Goal: Check status: Check status

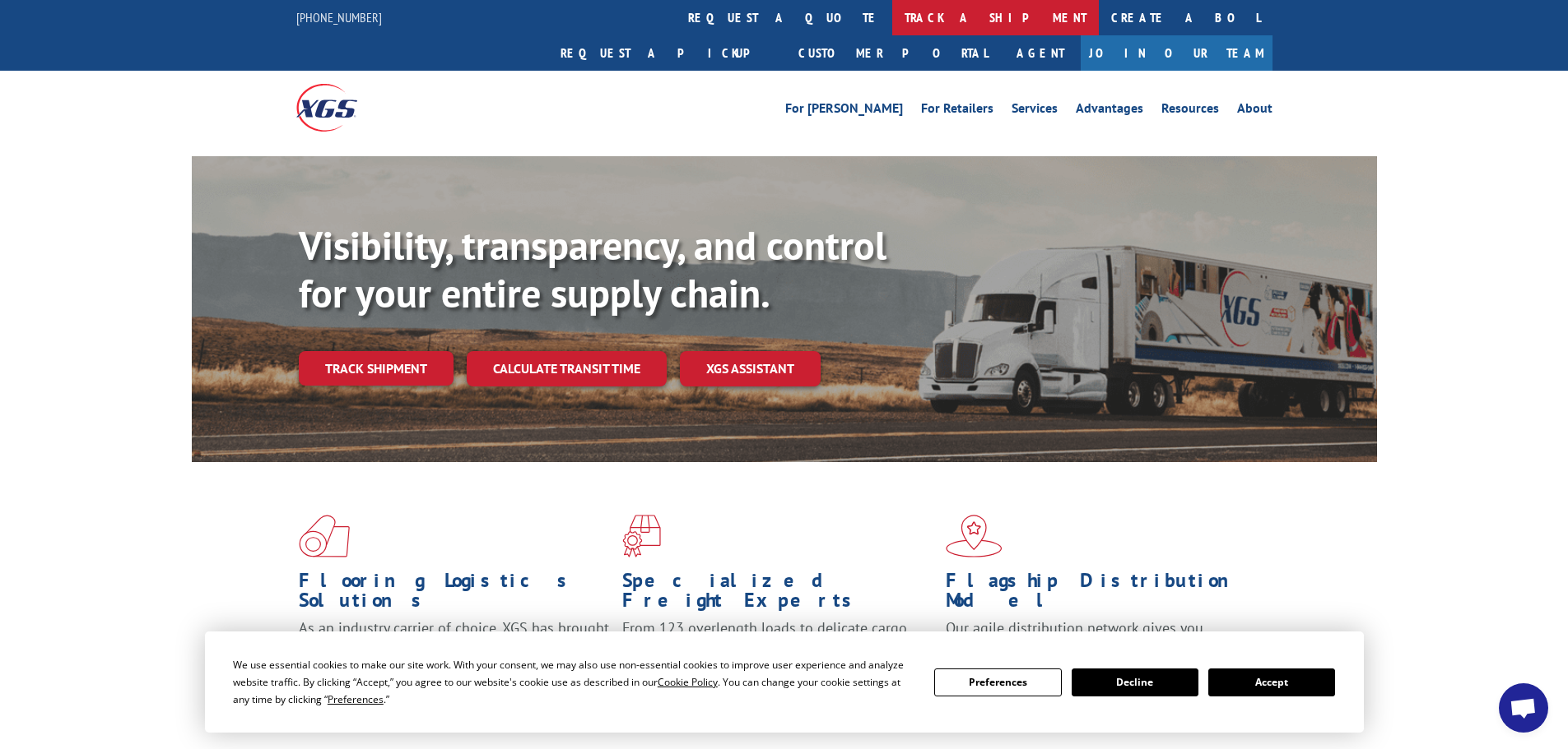
click at [892, 4] on link "track a shipment" at bounding box center [995, 18] width 207 height 35
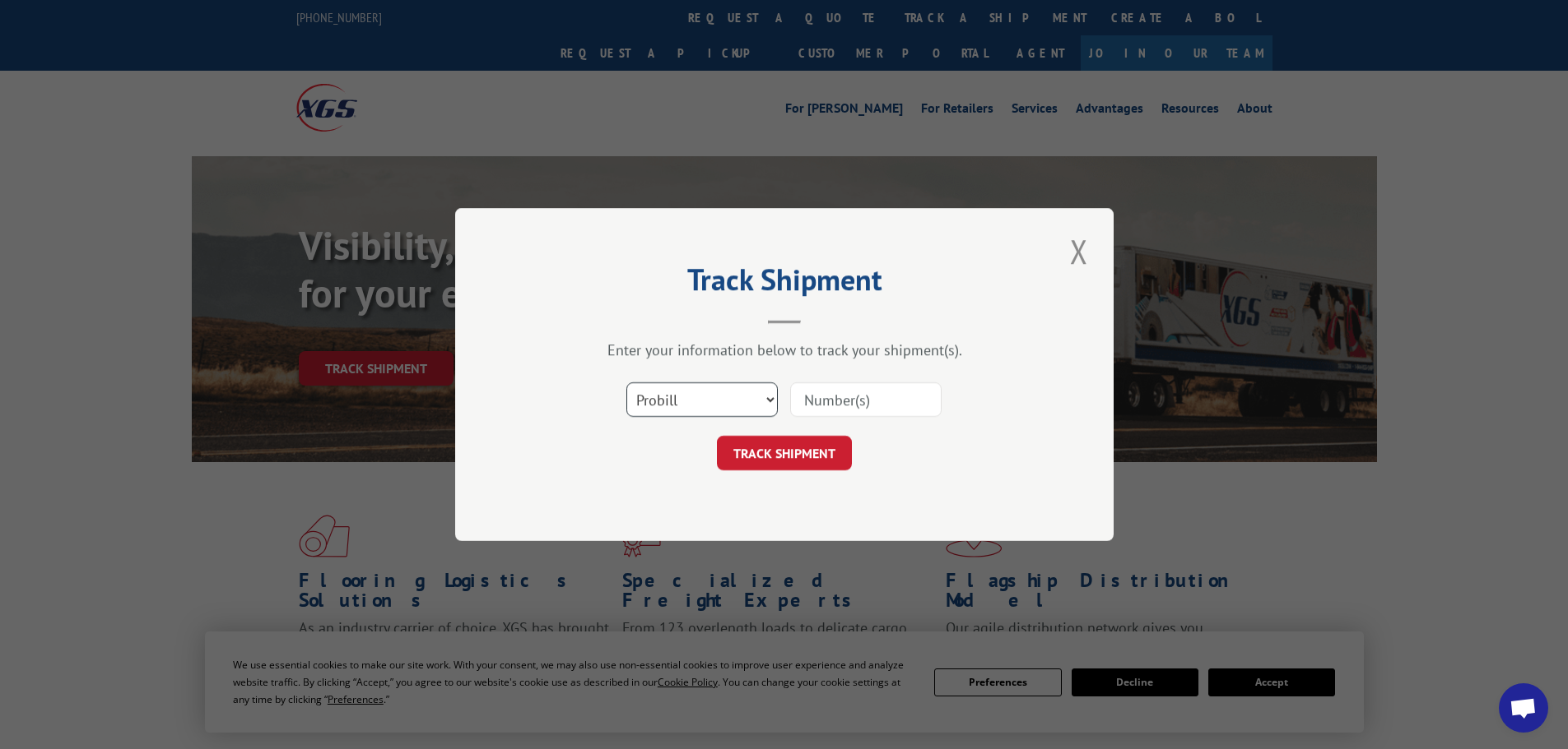
click at [743, 406] on select "Select category... Probill BOL PO" at bounding box center [701, 400] width 151 height 34
select select "bol"
click at [626, 383] on select "Select category... Probill BOL PO" at bounding box center [701, 400] width 151 height 34
click at [830, 403] on input at bounding box center [865, 400] width 151 height 34
paste input "#5937396"
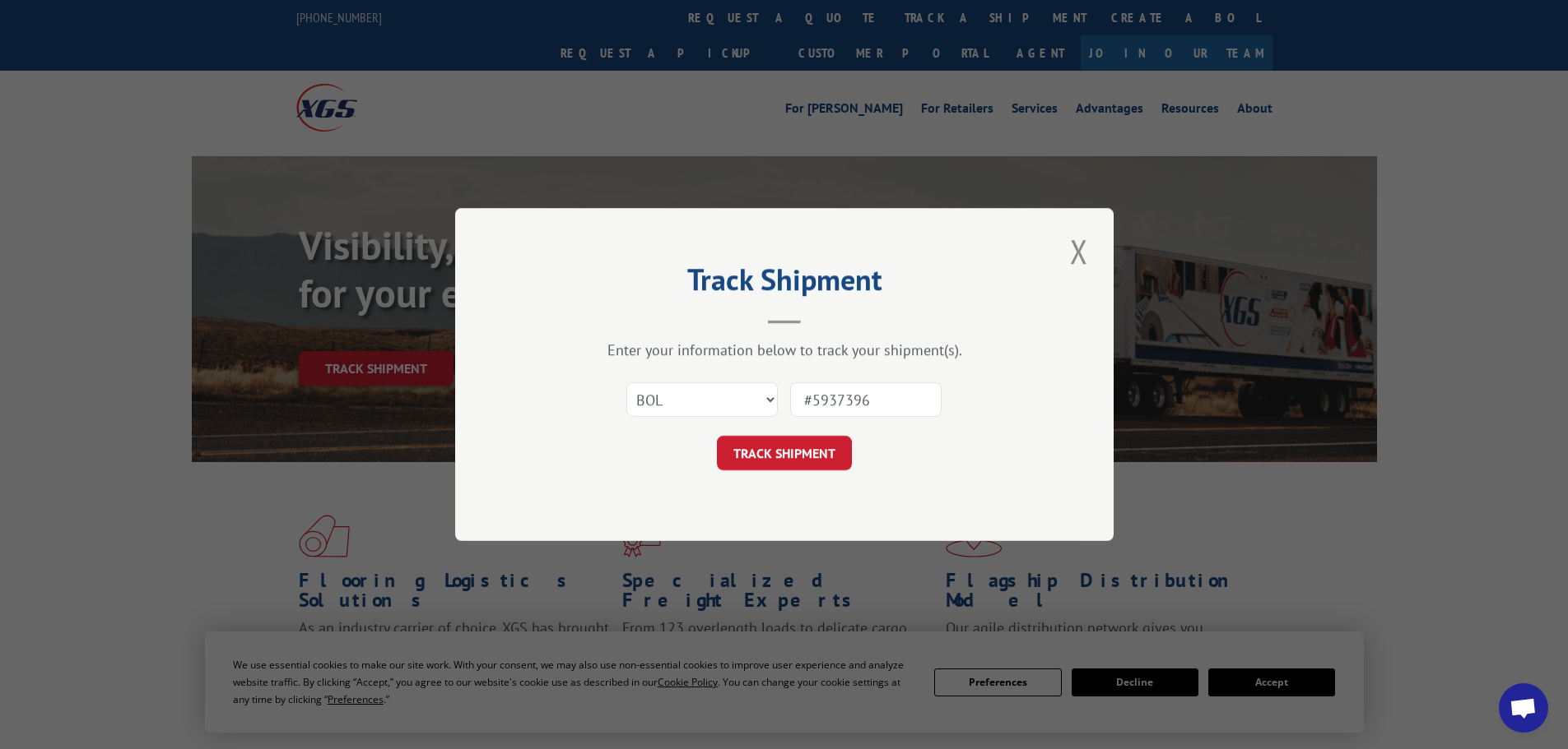
click at [809, 399] on input "#5937396" at bounding box center [865, 400] width 151 height 34
type input "5937396"
click at [824, 449] on button "TRACK SHIPMENT" at bounding box center [784, 452] width 135 height 34
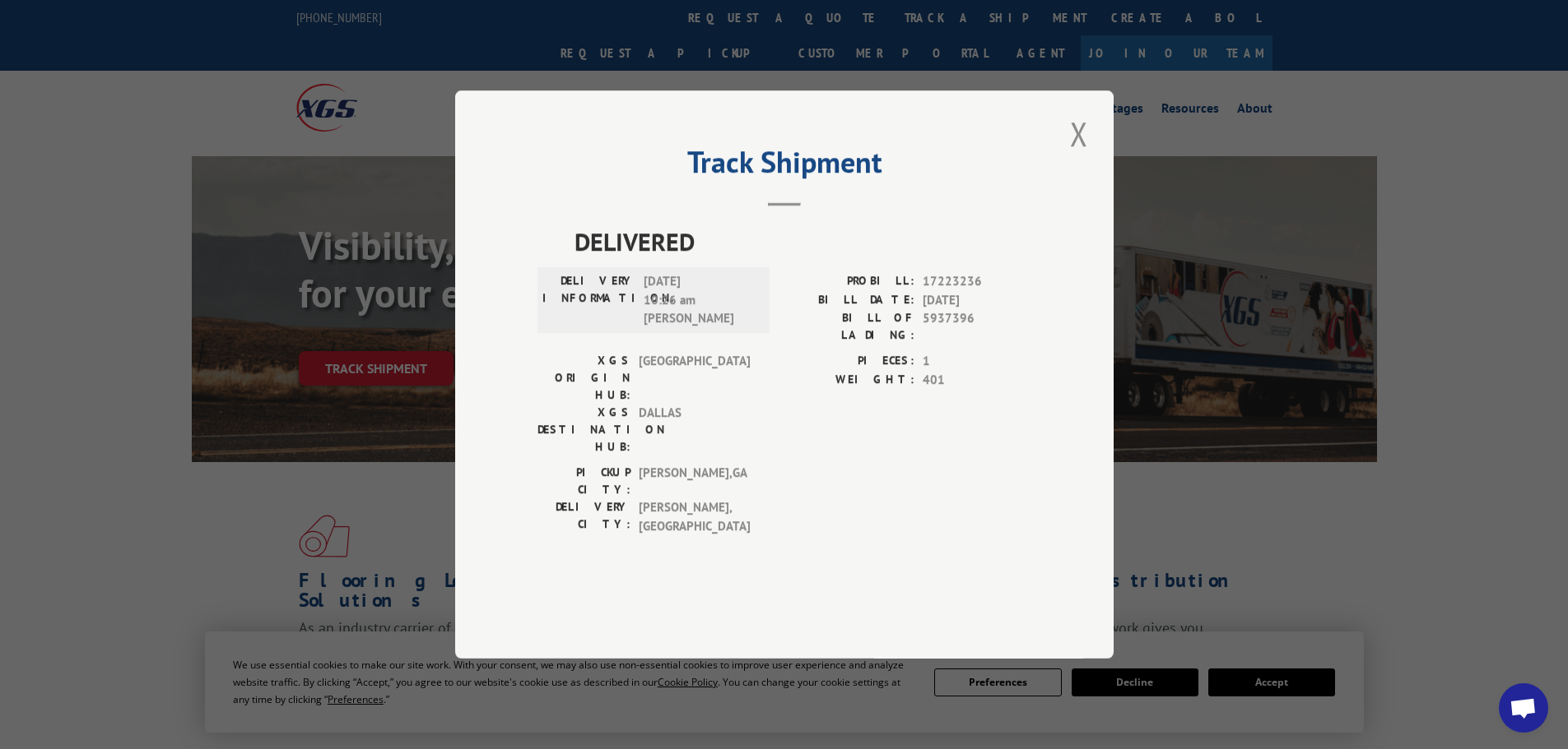
drag, startPoint x: 1077, startPoint y: 191, endPoint x: 935, endPoint y: 333, distance: 200.8
click at [943, 314] on div "Track Shipment DELIVERED DELIVERY INFORMATION: [DATE] 10:26 am [PERSON_NAME]: 1…" at bounding box center [784, 374] width 658 height 568
click at [1077, 157] on button "Close modal" at bounding box center [1078, 133] width 28 height 45
